Goal: Task Accomplishment & Management: Manage account settings

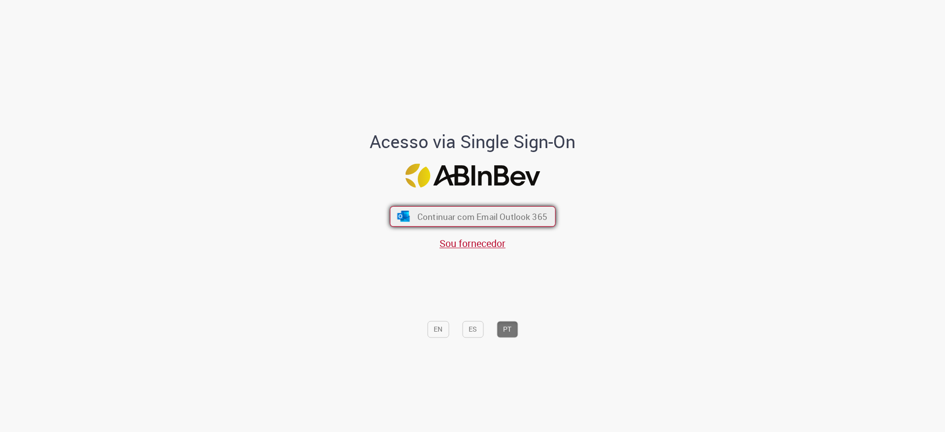
click at [445, 217] on span "Continuar com Email Outlook 365" at bounding box center [482, 216] width 130 height 11
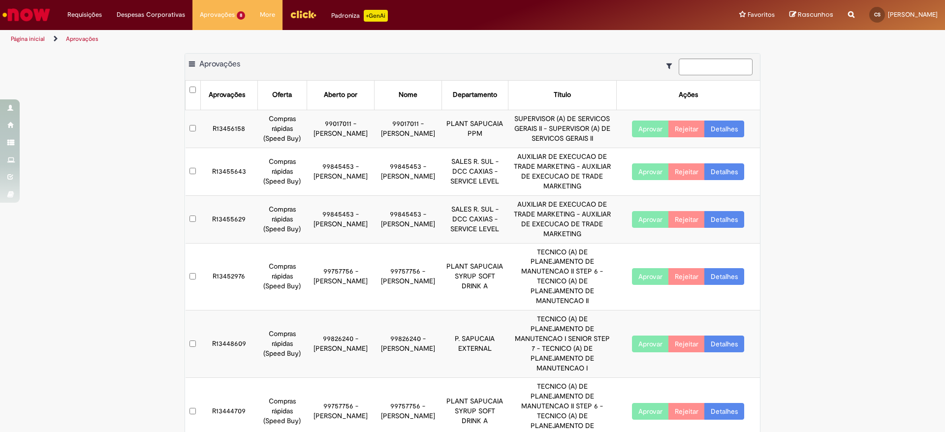
click at [633, 165] on button "Aprovar" at bounding box center [650, 171] width 37 height 17
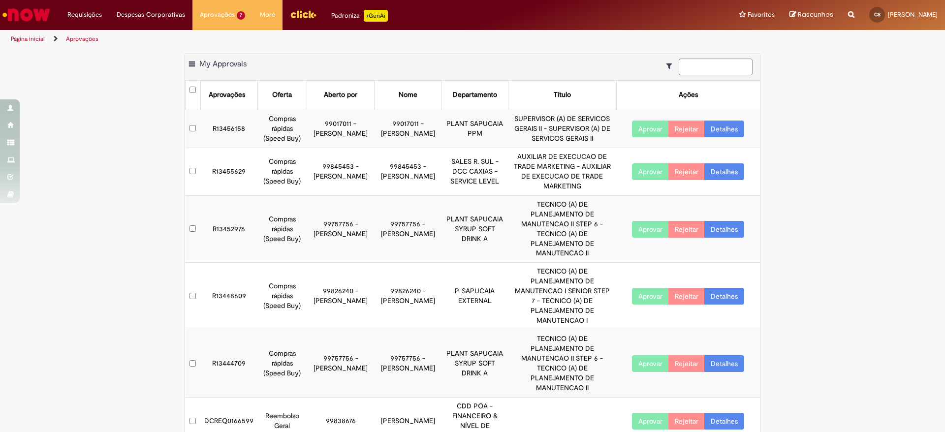
click at [731, 413] on link "Detalhes" at bounding box center [724, 421] width 40 height 17
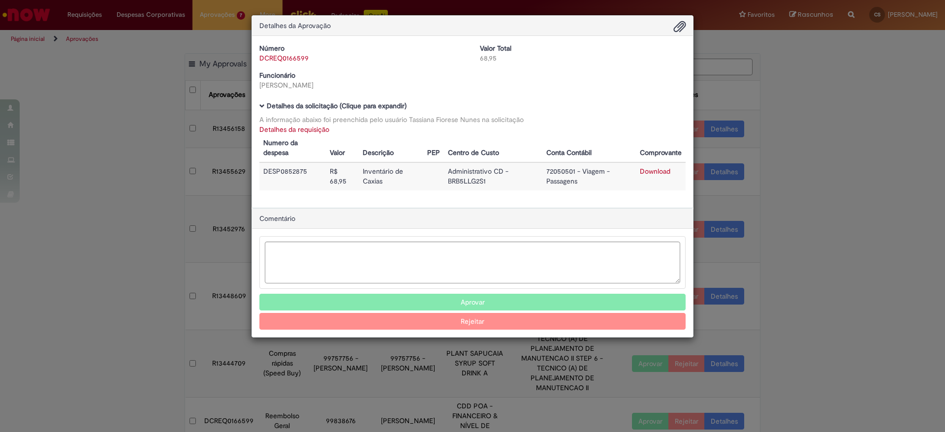
click at [470, 302] on button "Aprovar" at bounding box center [472, 302] width 426 height 17
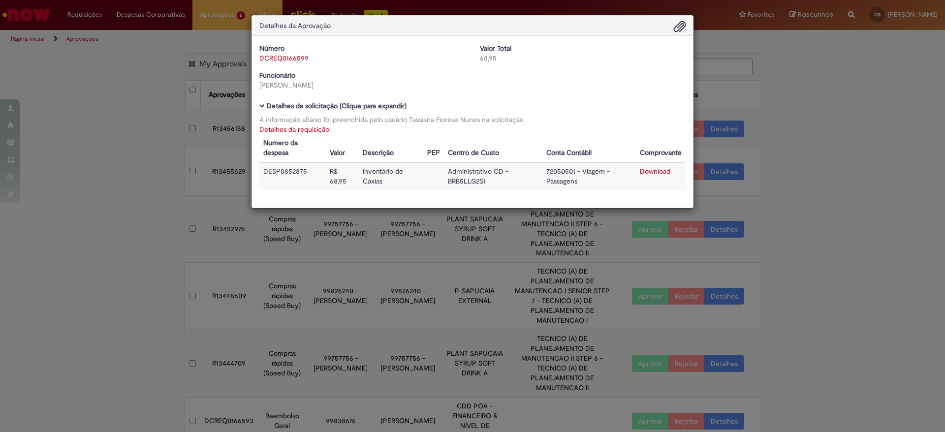
click at [729, 349] on div "Detalhes da Aprovação Número DCREQ0166599 Valor Total 68,95 Funcionário Tassian…" at bounding box center [472, 216] width 945 height 432
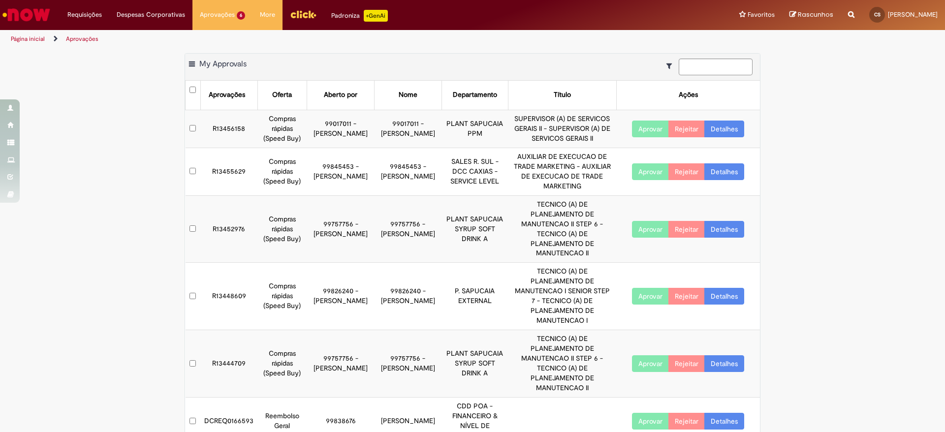
click at [732, 413] on link "Detalhes" at bounding box center [724, 421] width 40 height 17
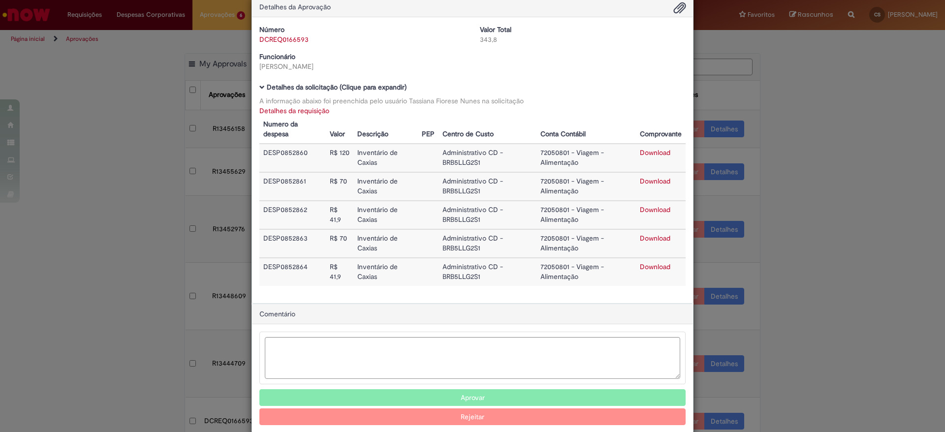
scroll to position [36, 0]
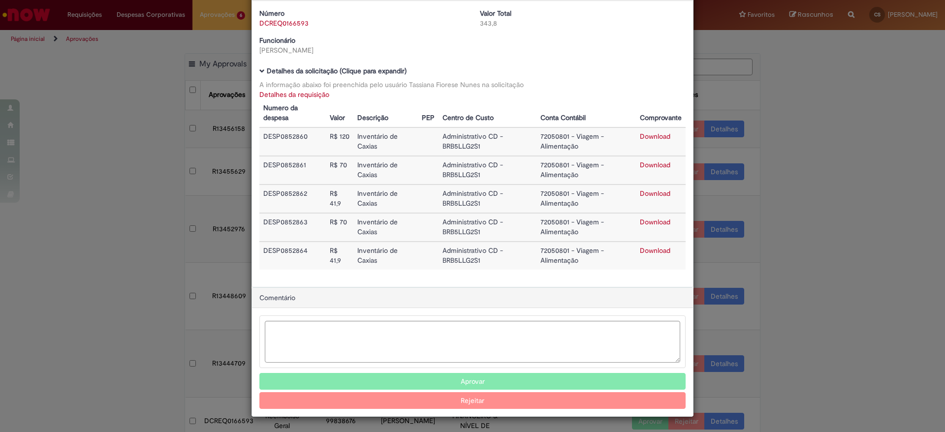
click at [437, 381] on button "Aprovar" at bounding box center [472, 381] width 426 height 17
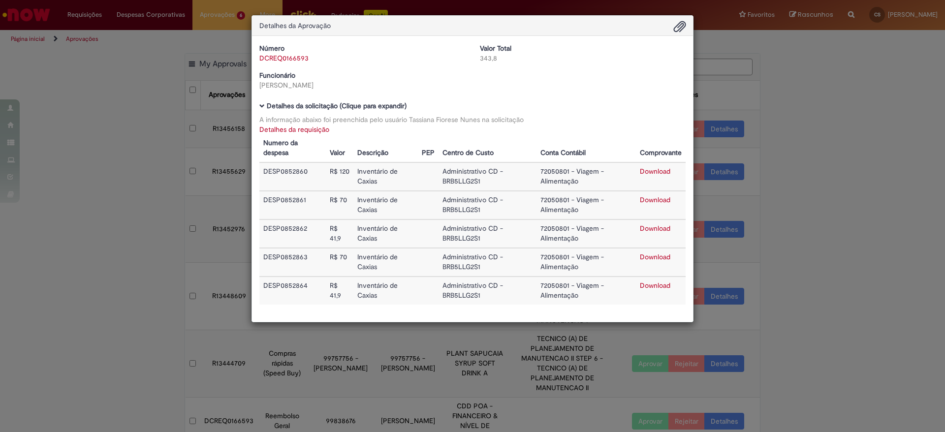
scroll to position [0, 0]
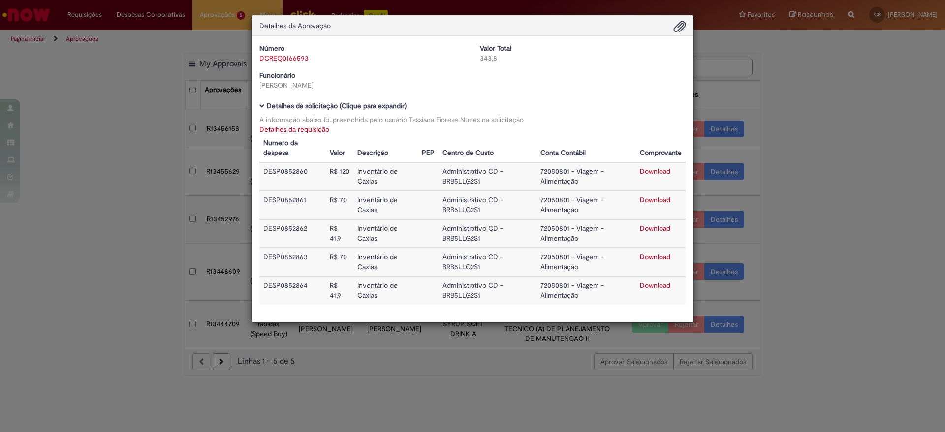
click at [802, 264] on div "Detalhes da Aprovação Número DCREQ0166593 Valor Total 343,8 Funcionário Tassian…" at bounding box center [472, 216] width 945 height 432
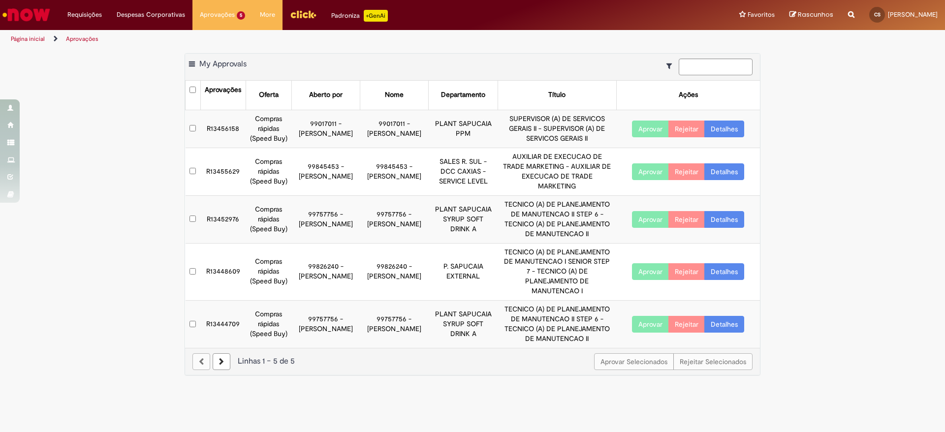
click at [649, 168] on button "Aprovar" at bounding box center [650, 171] width 37 height 17
